Goal: Task Accomplishment & Management: Manage account settings

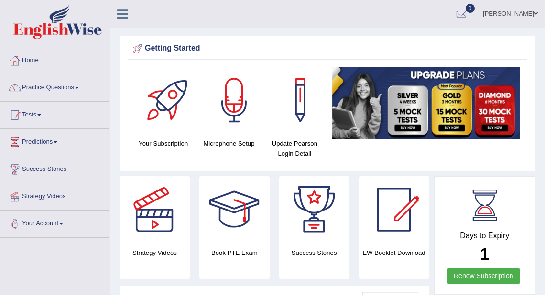
click at [532, 15] on link "[PERSON_NAME]" at bounding box center [509, 12] width 69 height 25
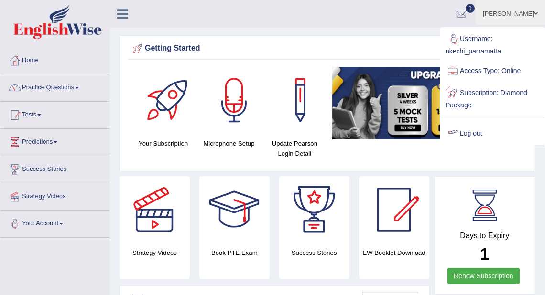
click at [472, 129] on link "Log out" at bounding box center [492, 134] width 103 height 22
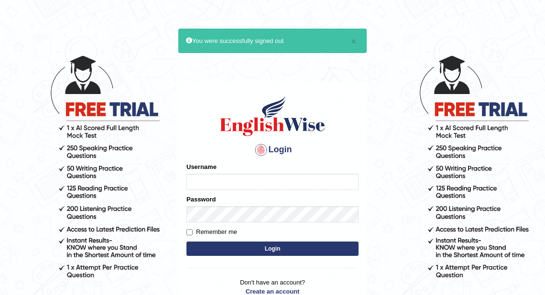
click at [304, 183] on input "Username" at bounding box center [272, 182] width 172 height 16
type input "Tarekjazaa"
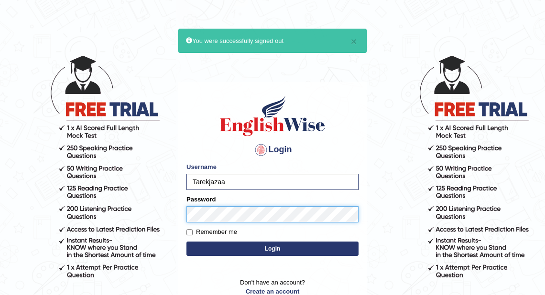
click at [186, 242] on button "Login" at bounding box center [272, 249] width 172 height 14
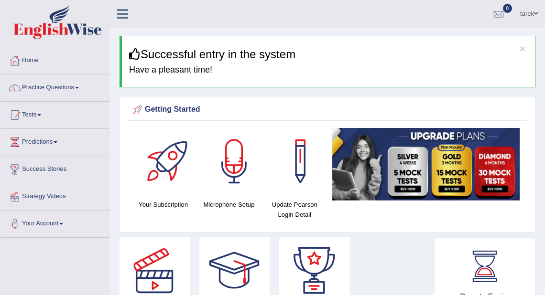
drag, startPoint x: 158, startPoint y: 6, endPoint x: 304, endPoint y: 25, distance: 148.0
click at [304, 25] on ul "tarek Toggle navigation Username: Tarekjazaa Access Type: Online Subscription: …" at bounding box center [392, 13] width 304 height 27
